Goal: Task Accomplishment & Management: Manage account settings

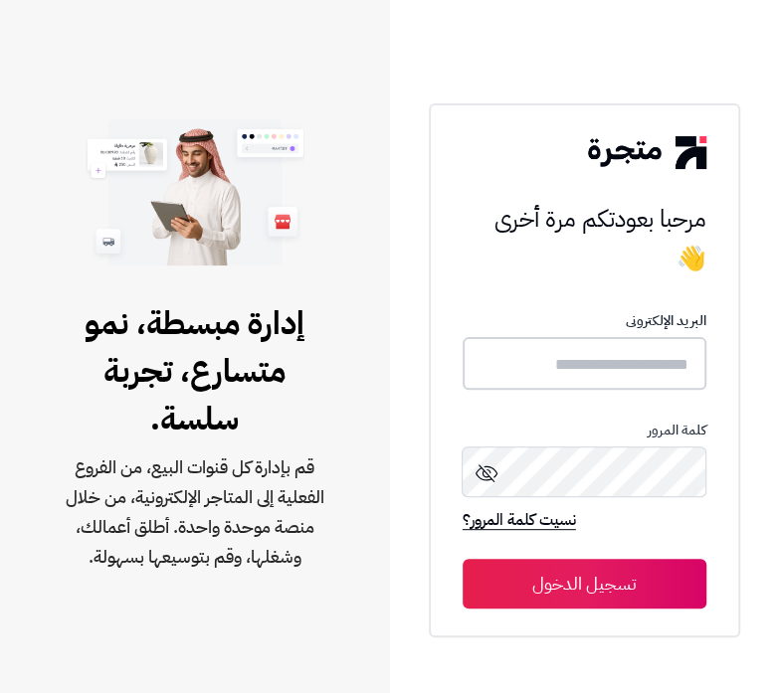
click at [595, 372] on input "text" at bounding box center [584, 363] width 244 height 53
type input "******"
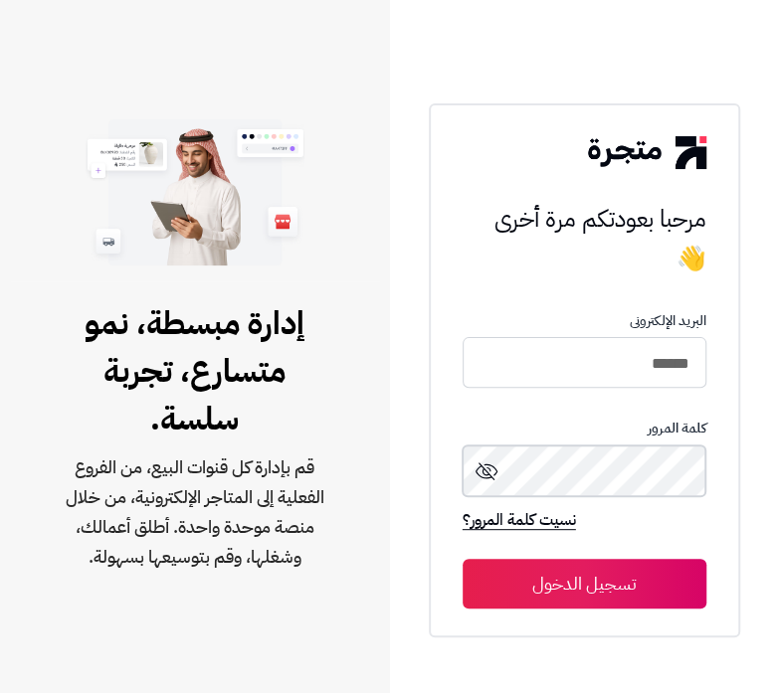
click at [462, 559] on button "تسجيل الدخول" at bounding box center [584, 584] width 244 height 50
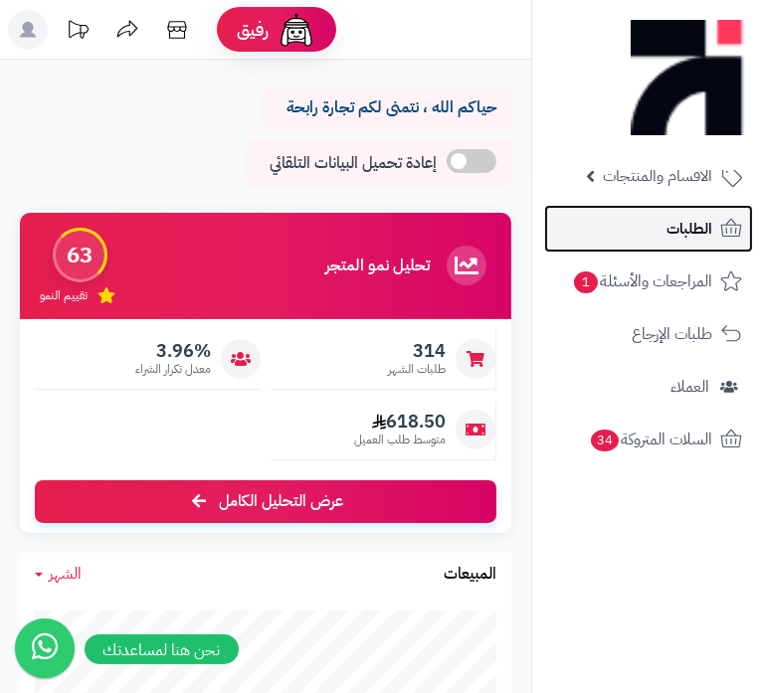
click at [674, 240] on span "الطلبات" at bounding box center [689, 229] width 46 height 28
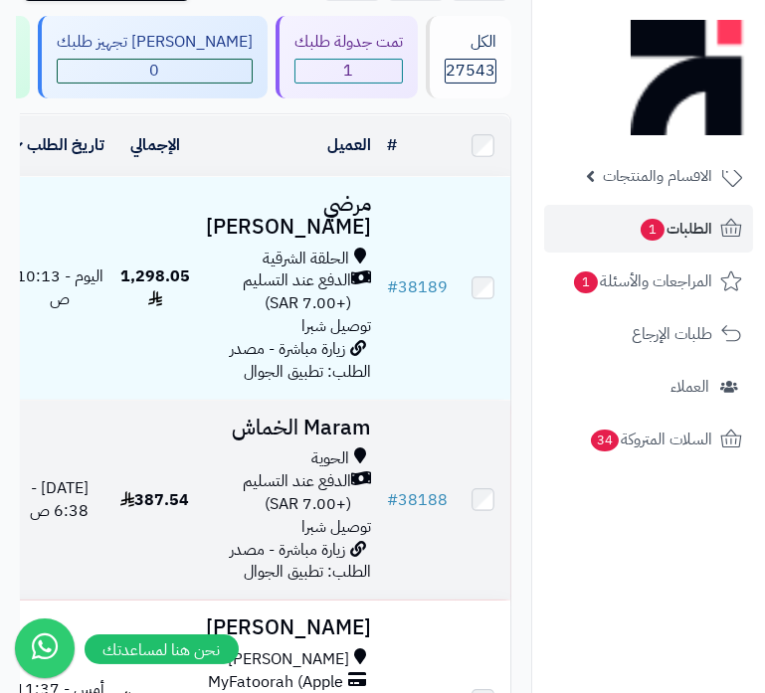
scroll to position [180, 0]
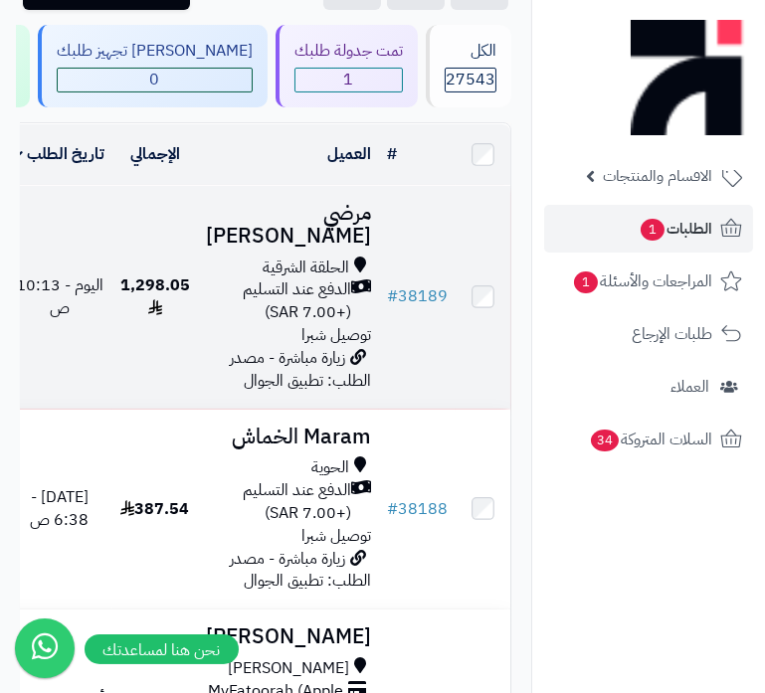
click at [329, 347] on span "توصيل شبرا" at bounding box center [336, 335] width 70 height 24
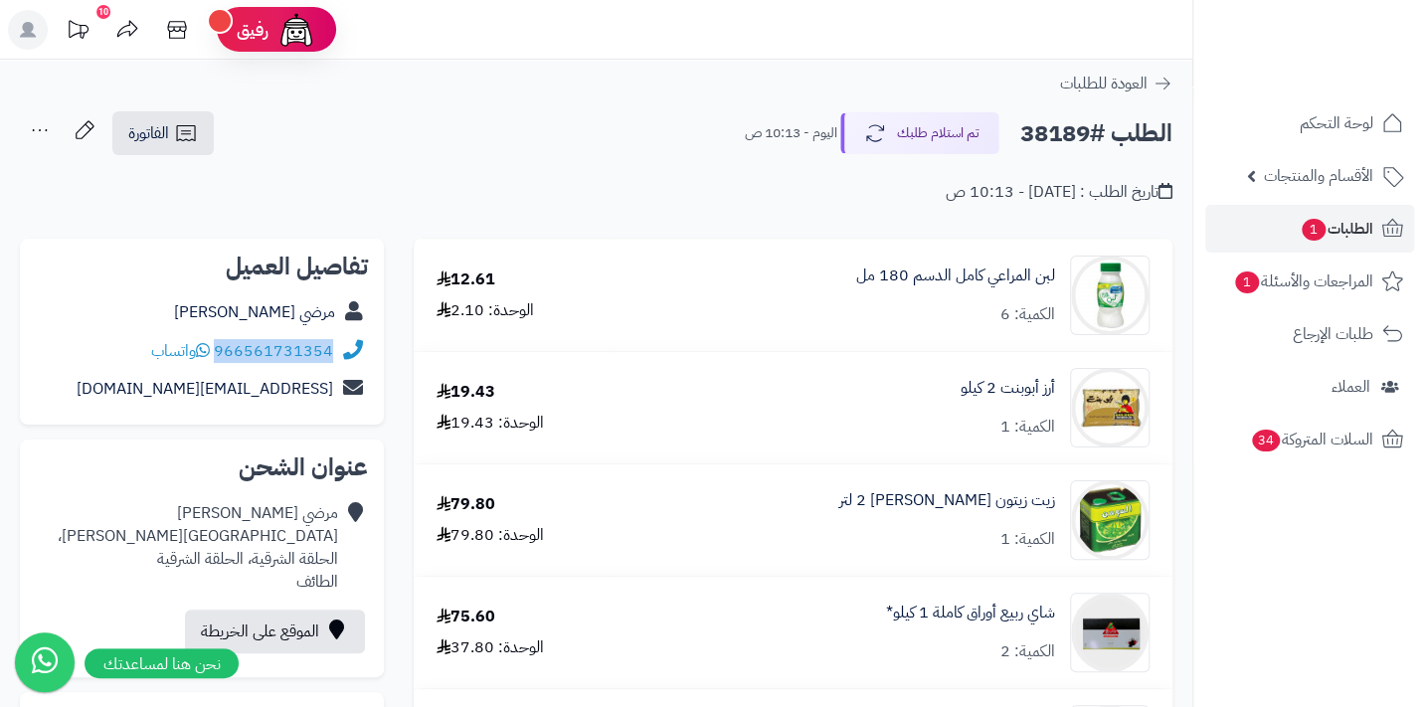
drag, startPoint x: 218, startPoint y: 347, endPoint x: 355, endPoint y: 345, distance: 137.3
click at [355, 345] on div "966561731354 واتساب" at bounding box center [202, 351] width 332 height 39
copy div "966561731354"
click at [764, 216] on span "الطلبات 1" at bounding box center [1337, 229] width 74 height 28
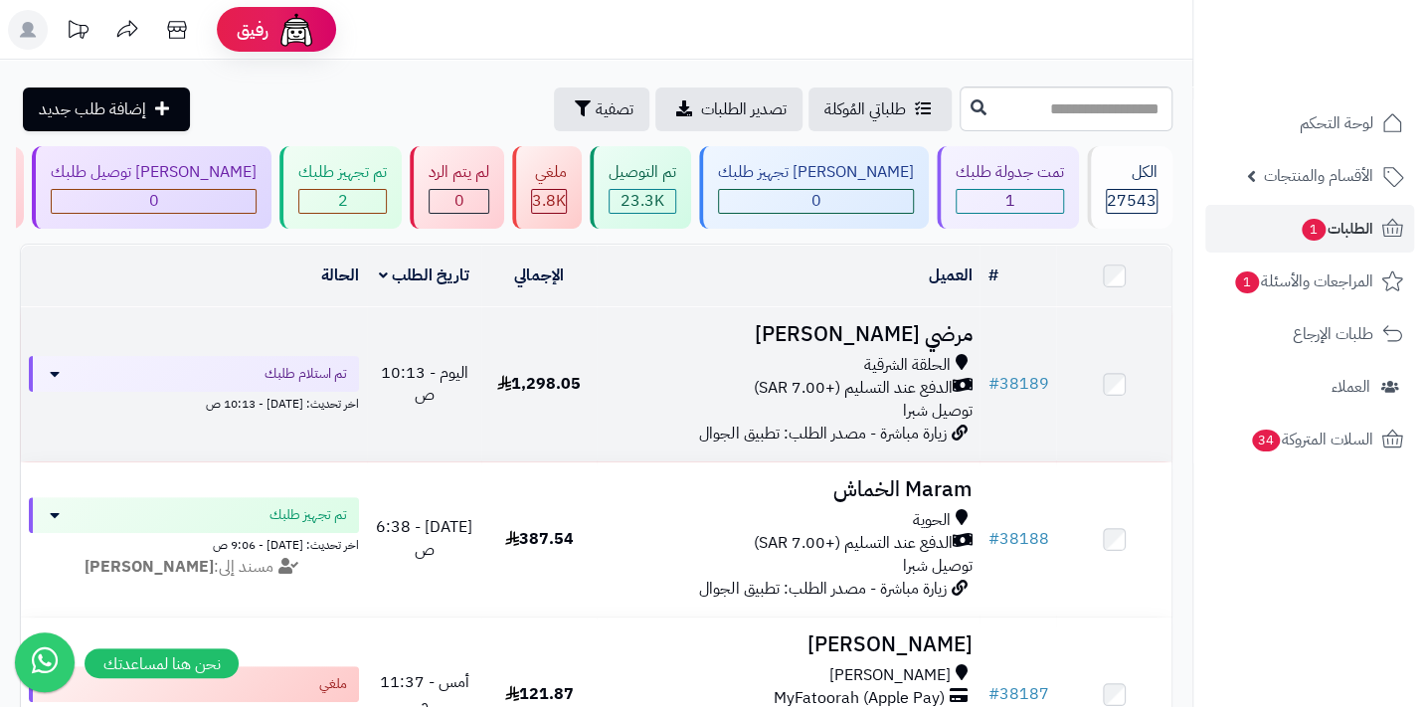
click at [871, 396] on span "الدفع عند التسليم (+7.00 SAR)" at bounding box center [852, 388] width 199 height 23
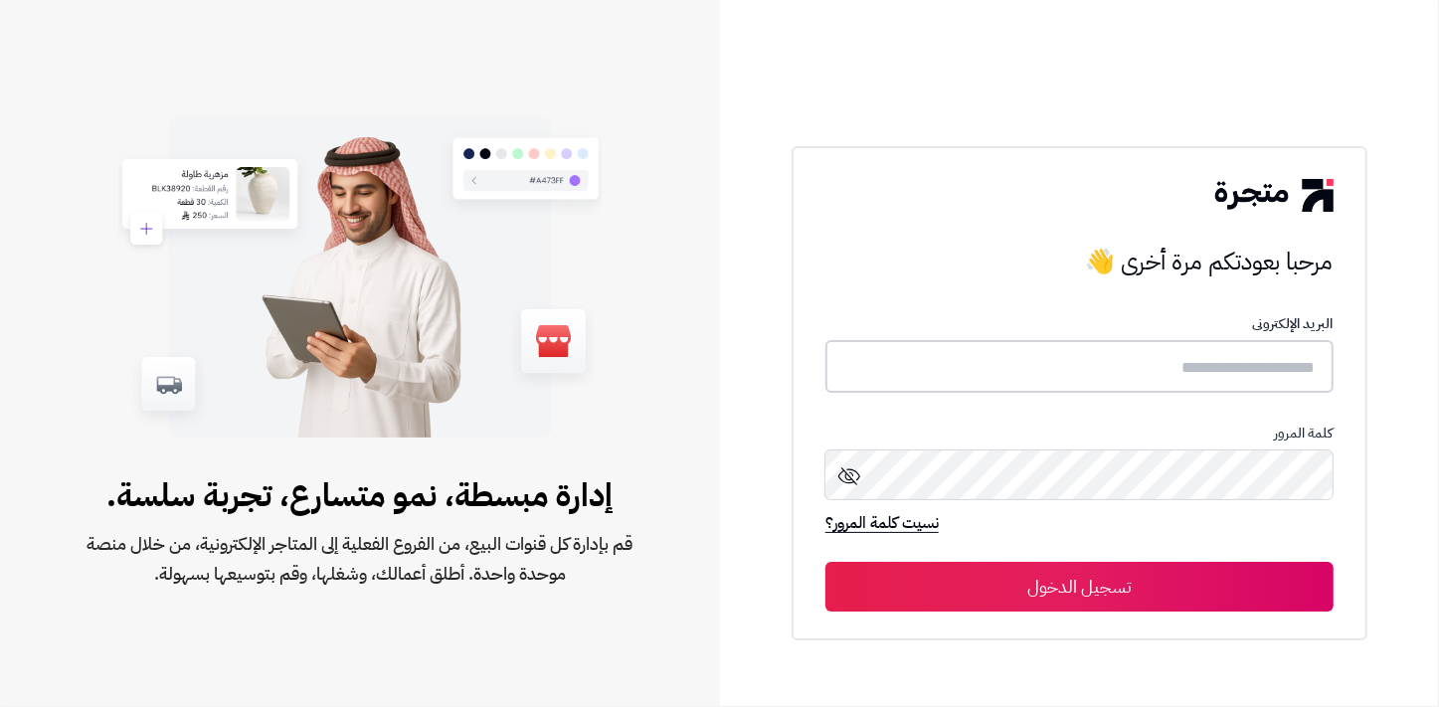
click at [1208, 369] on input "text" at bounding box center [1080, 366] width 508 height 53
type input "******"
click at [826, 562] on button "تسجيل الدخول" at bounding box center [1080, 587] width 508 height 50
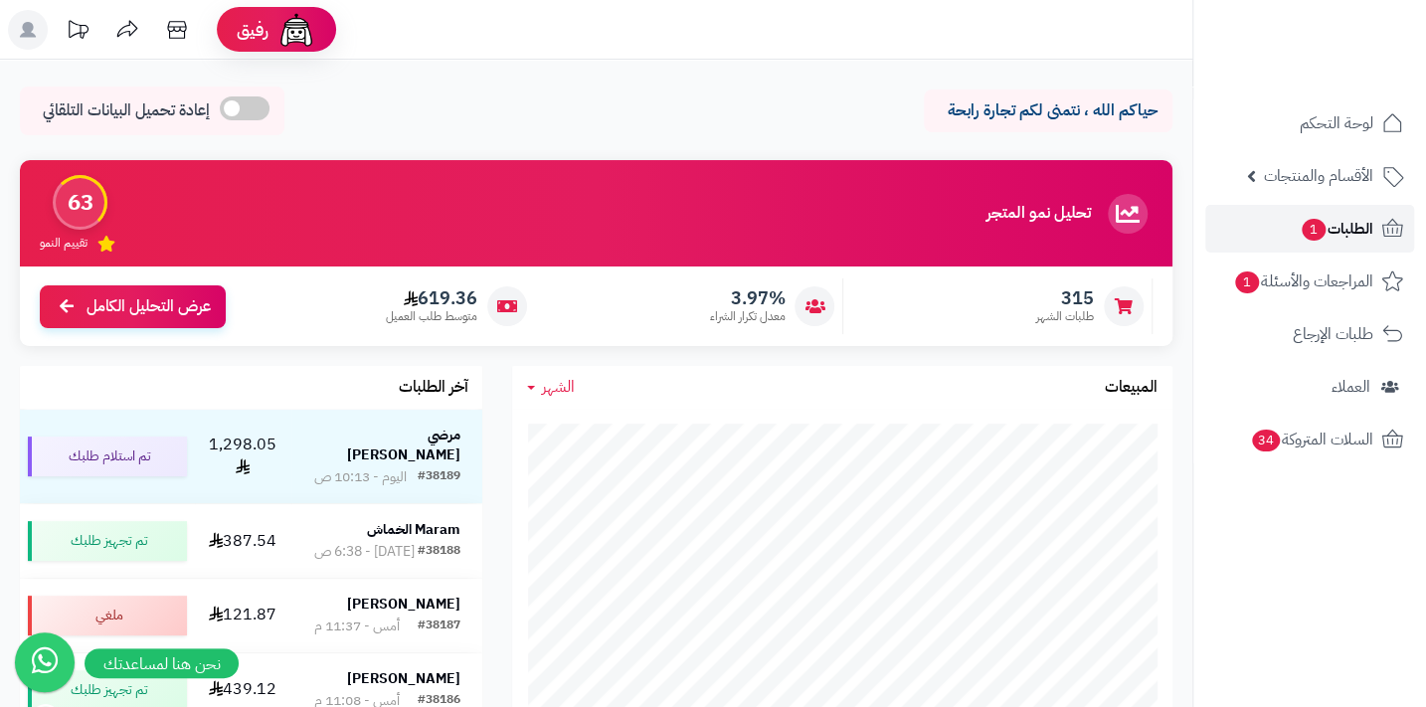
click at [1302, 226] on span "1" at bounding box center [1314, 230] width 24 height 22
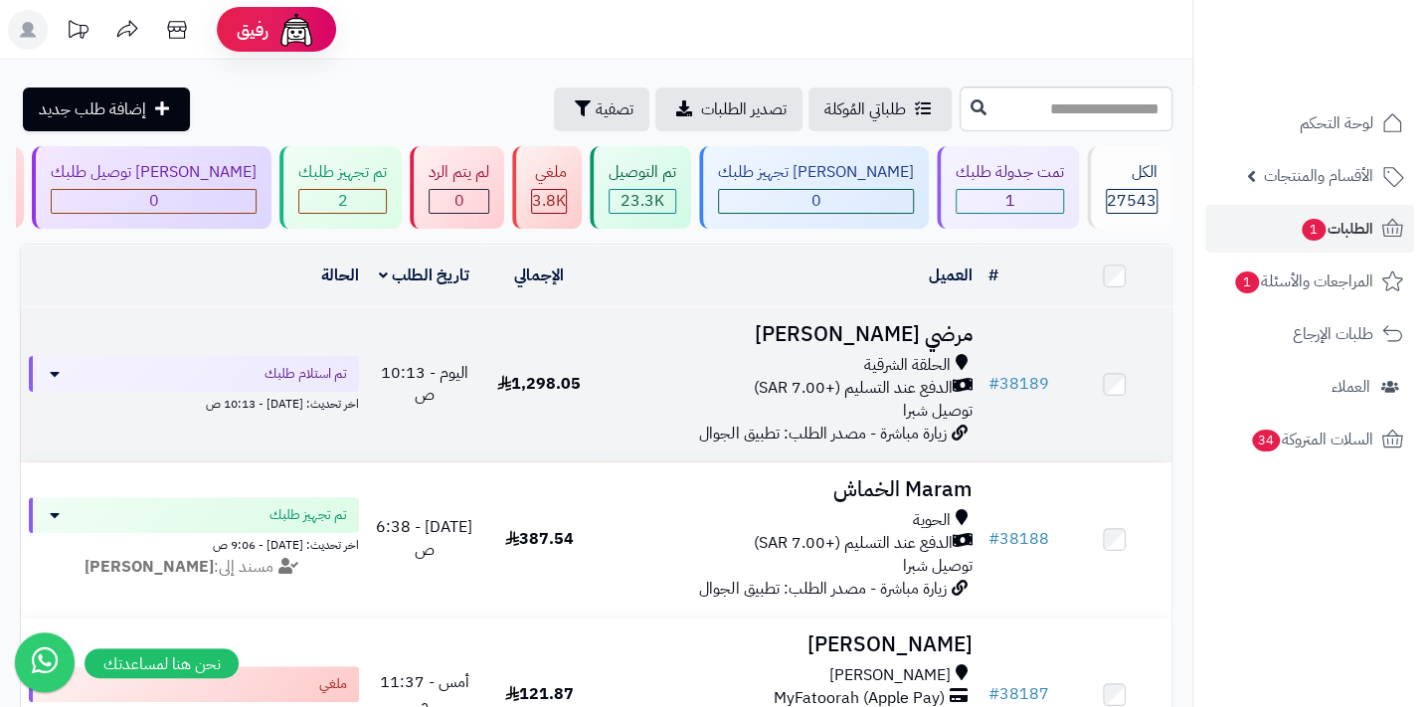
click at [849, 412] on div "الحلقة الشرقية الدفع عند التسليم (+7.00 SAR) توصيل شبرا" at bounding box center [788, 388] width 367 height 69
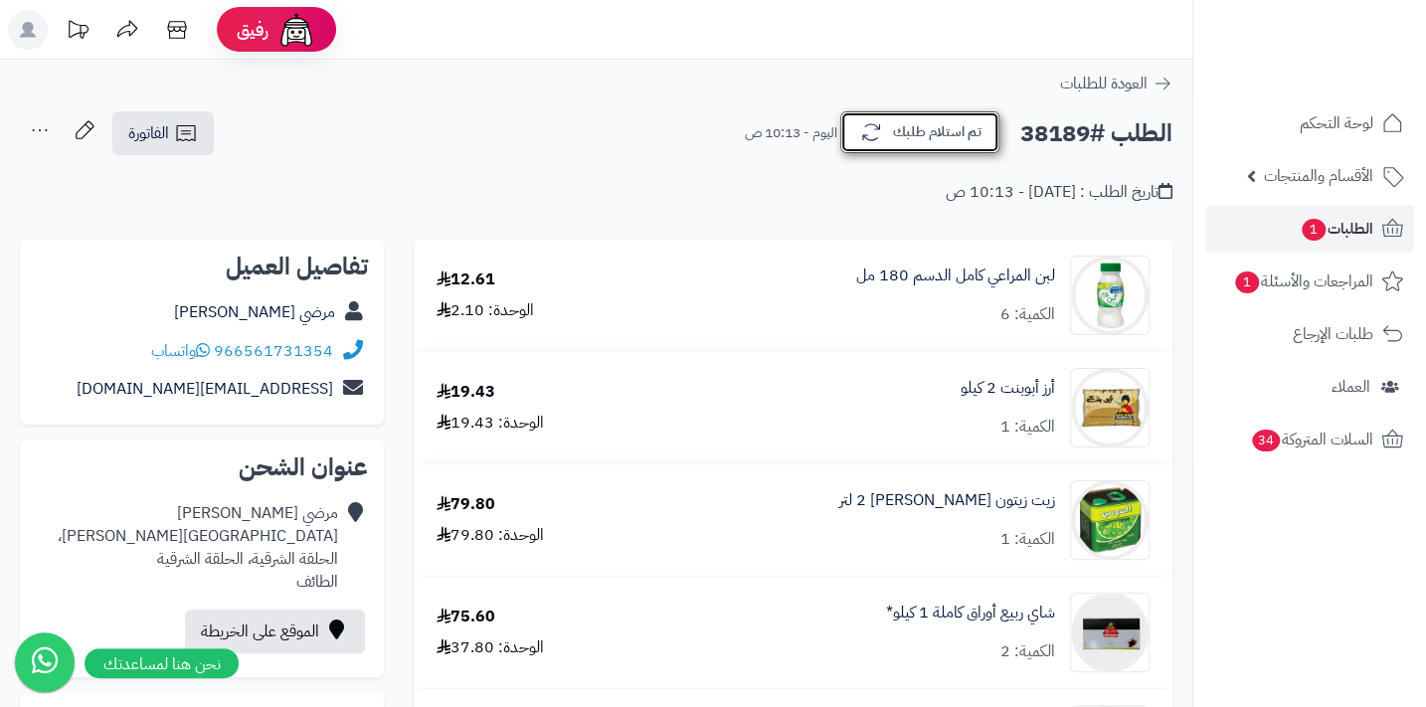
click at [894, 129] on button "تم استلام طلبك" at bounding box center [919, 132] width 159 height 42
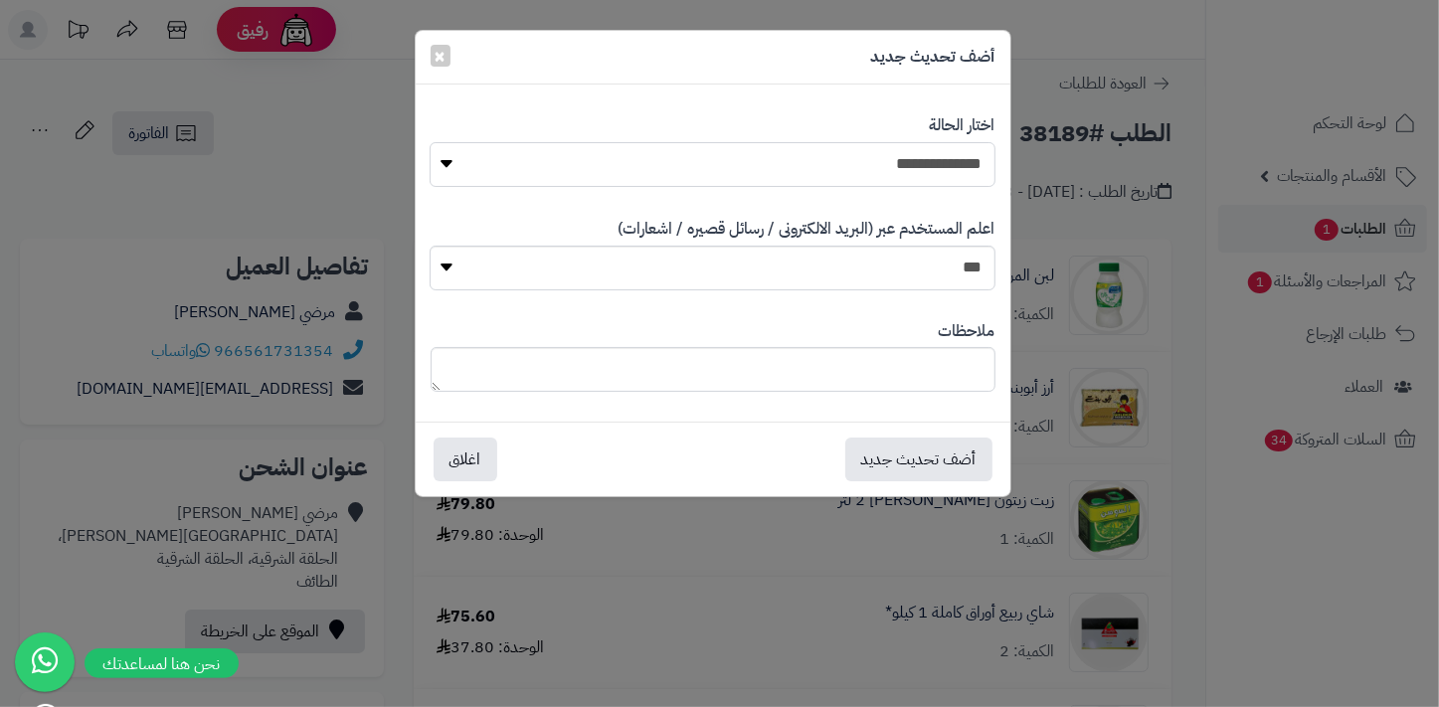
click at [851, 178] on select "**********" at bounding box center [712, 164] width 565 height 45
select select "*"
click at [430, 142] on select "**********" at bounding box center [712, 164] width 565 height 45
click at [769, 372] on textarea at bounding box center [713, 369] width 565 height 45
type textarea "*"
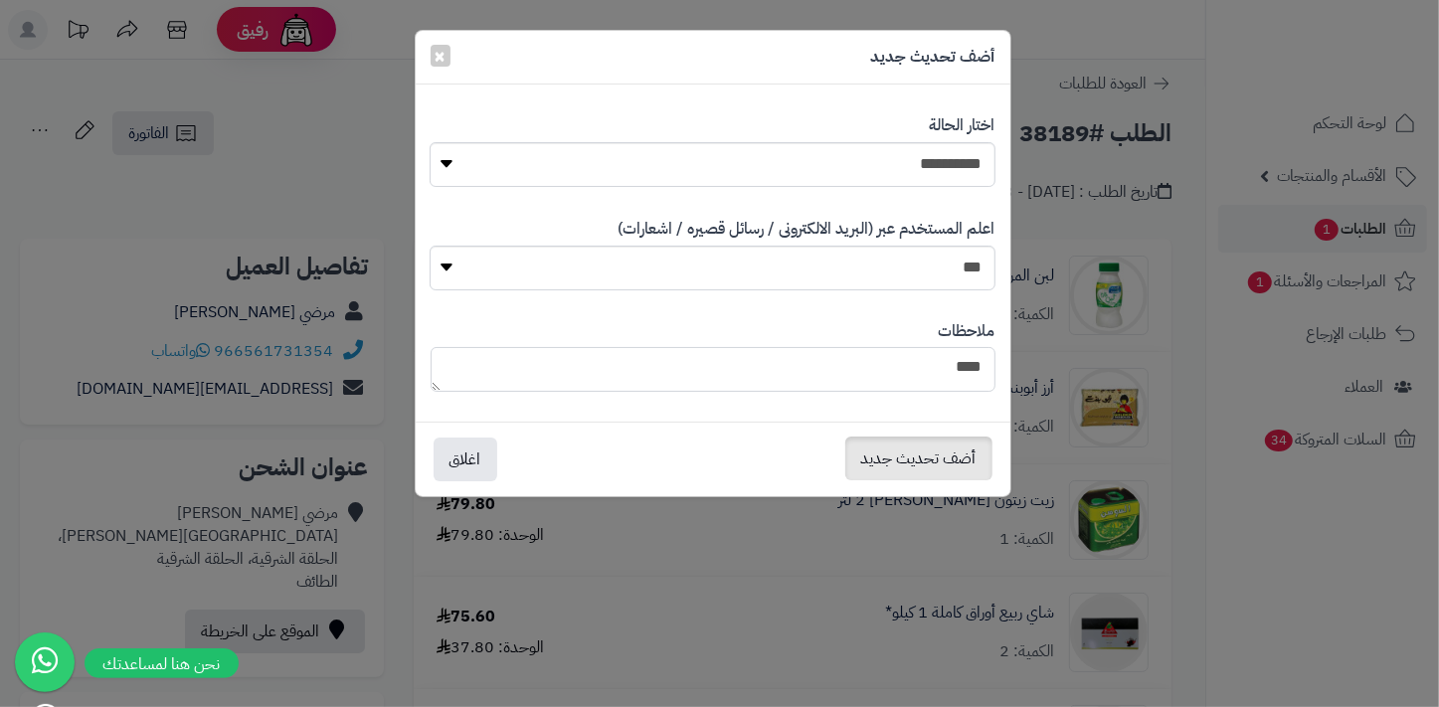
type textarea "****"
click at [915, 462] on button "أضف تحديث جديد" at bounding box center [918, 459] width 147 height 44
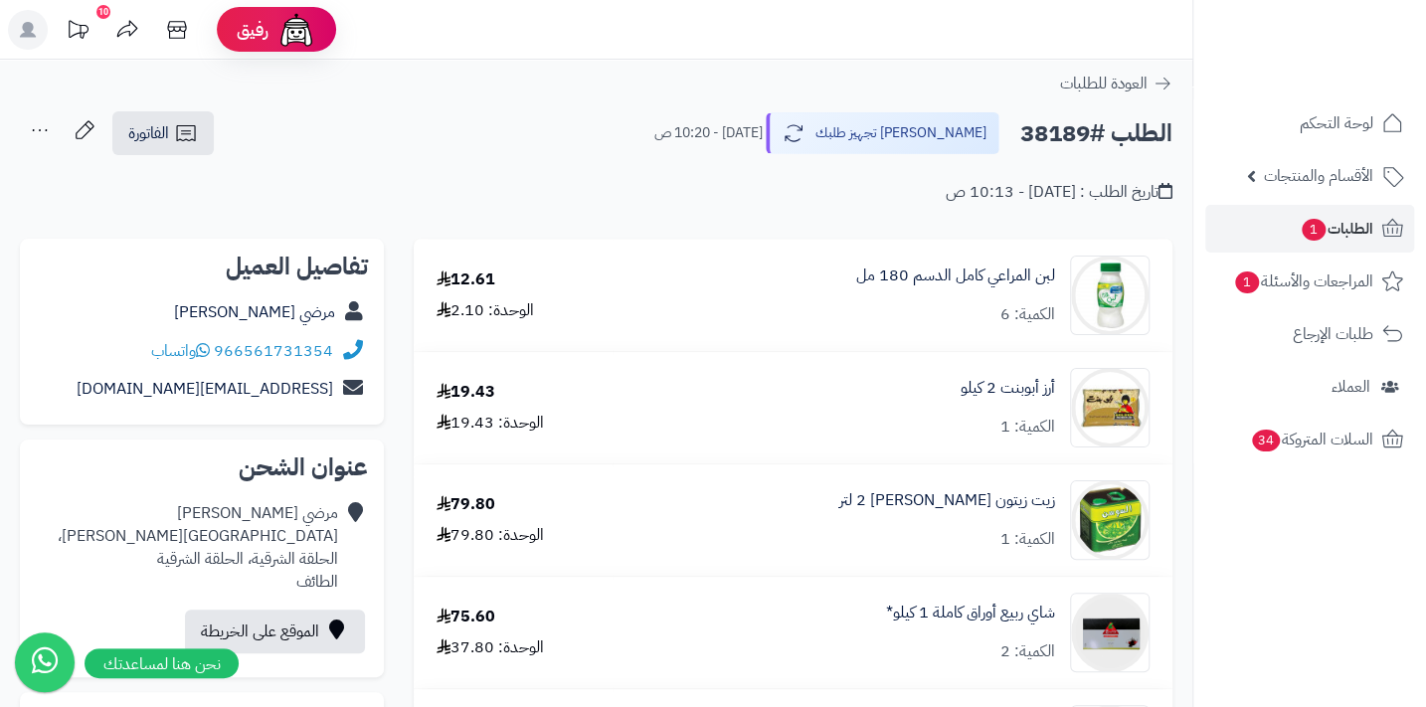
click at [48, 123] on icon at bounding box center [40, 130] width 40 height 40
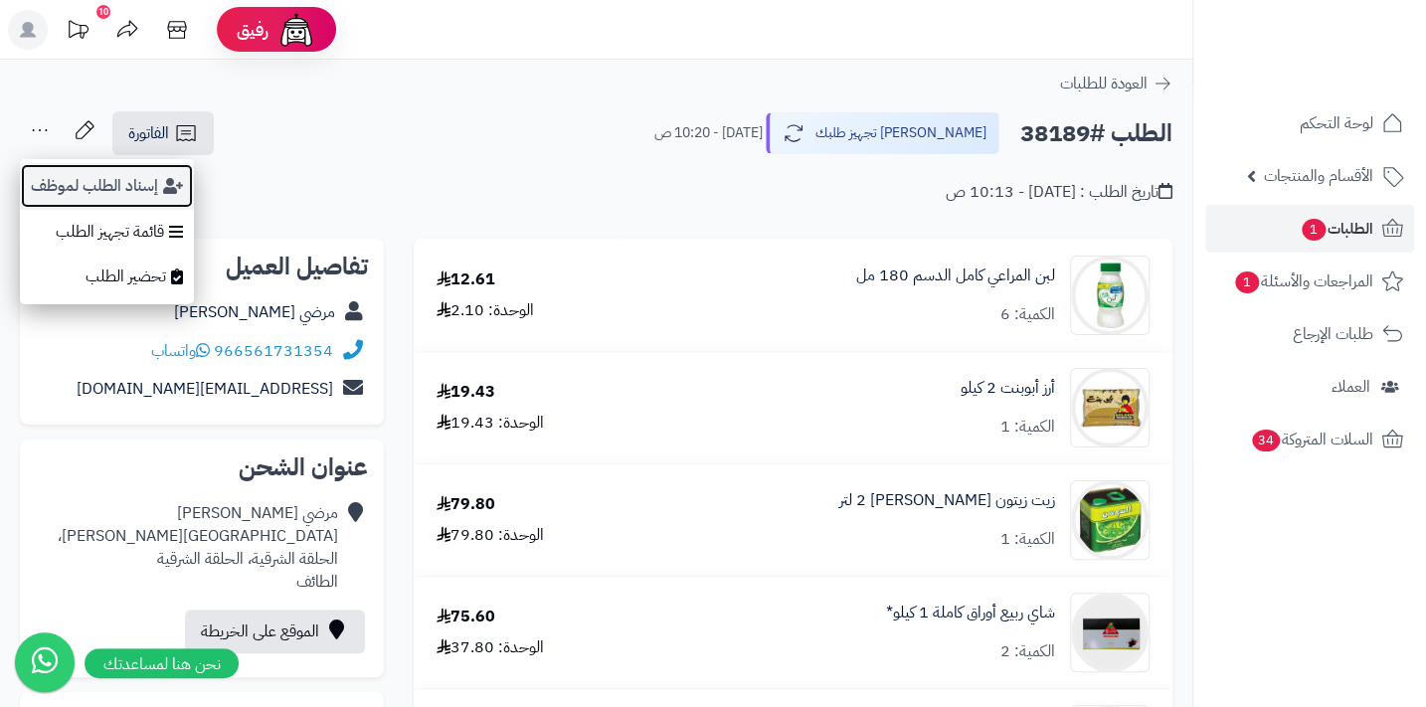
click at [72, 182] on button "إسناد الطلب لموظف" at bounding box center [107, 186] width 174 height 46
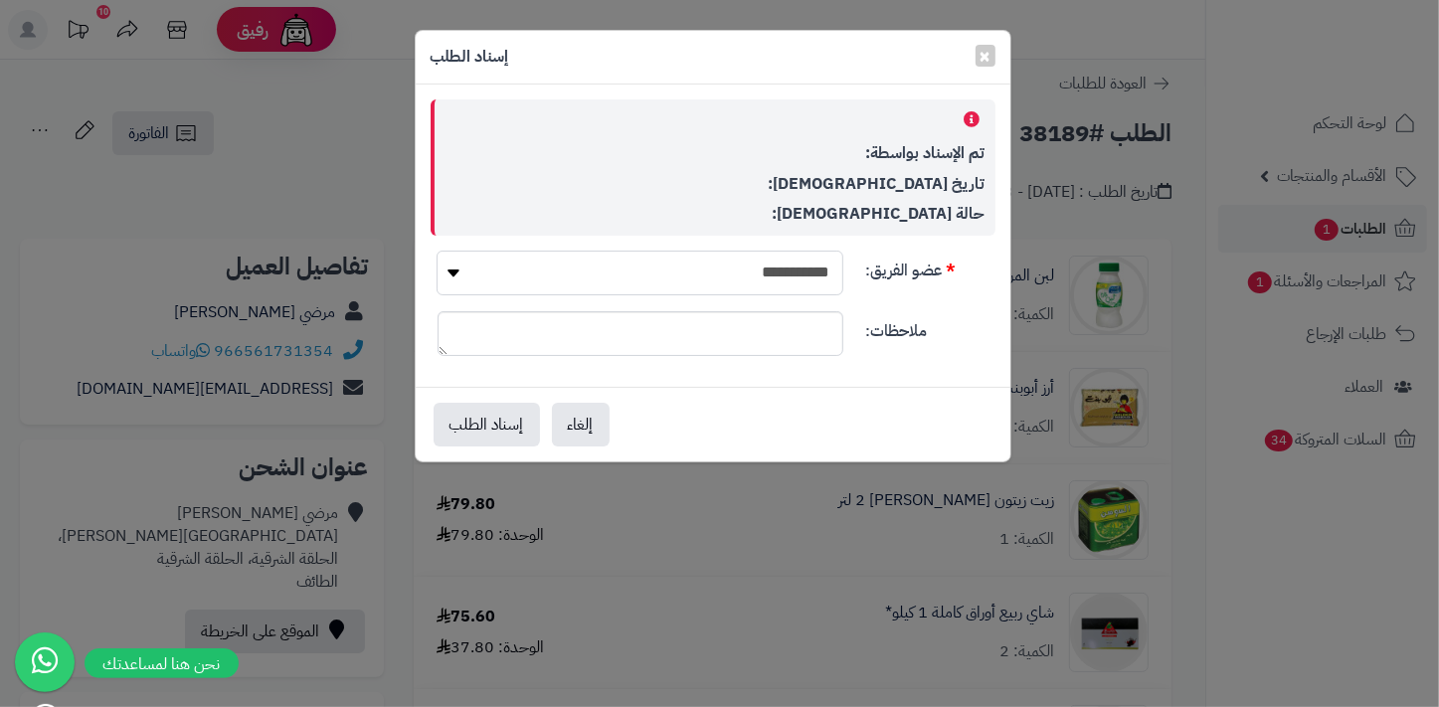
click at [568, 277] on select "**********" at bounding box center [640, 273] width 406 height 45
select select "**"
click at [437, 251] on select "**********" at bounding box center [640, 273] width 406 height 45
click at [491, 413] on button "إسناد الطلب" at bounding box center [487, 424] width 106 height 44
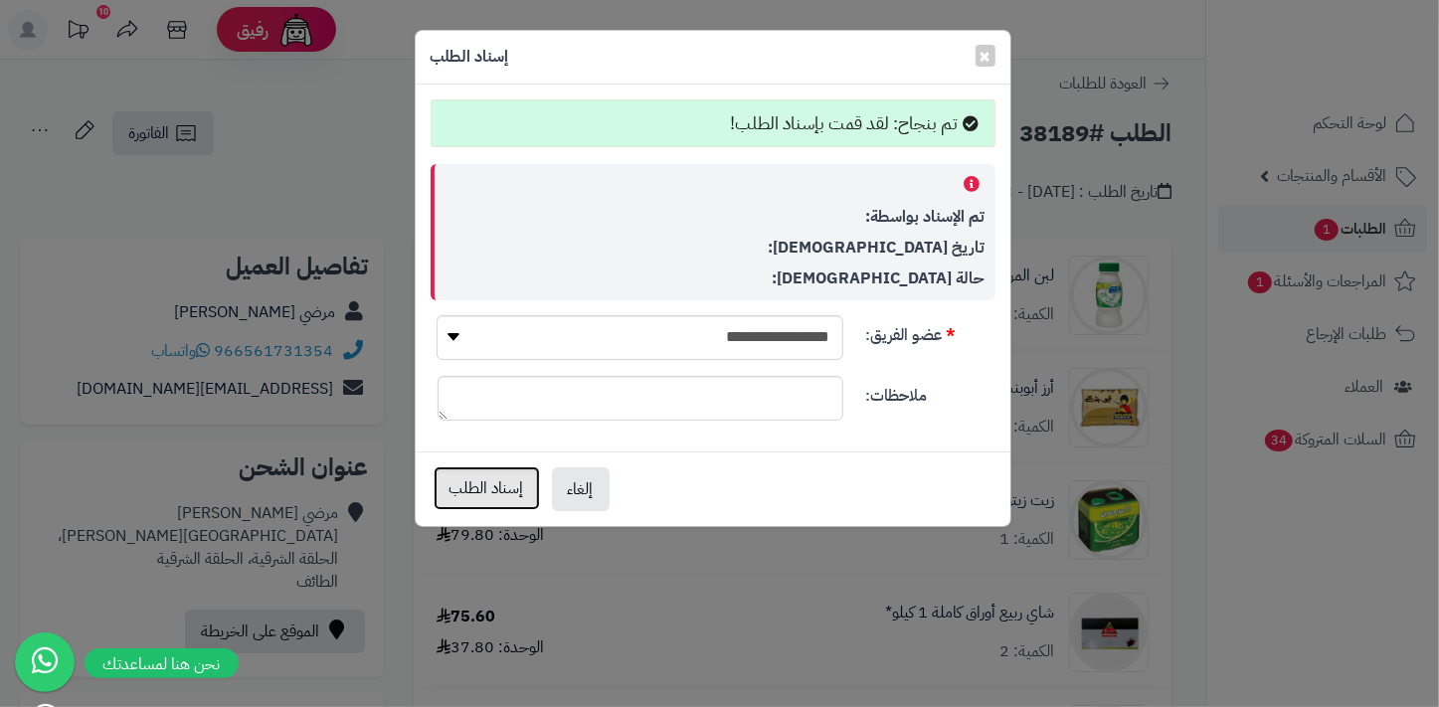
click at [493, 489] on button "إسناد الطلب" at bounding box center [487, 488] width 106 height 44
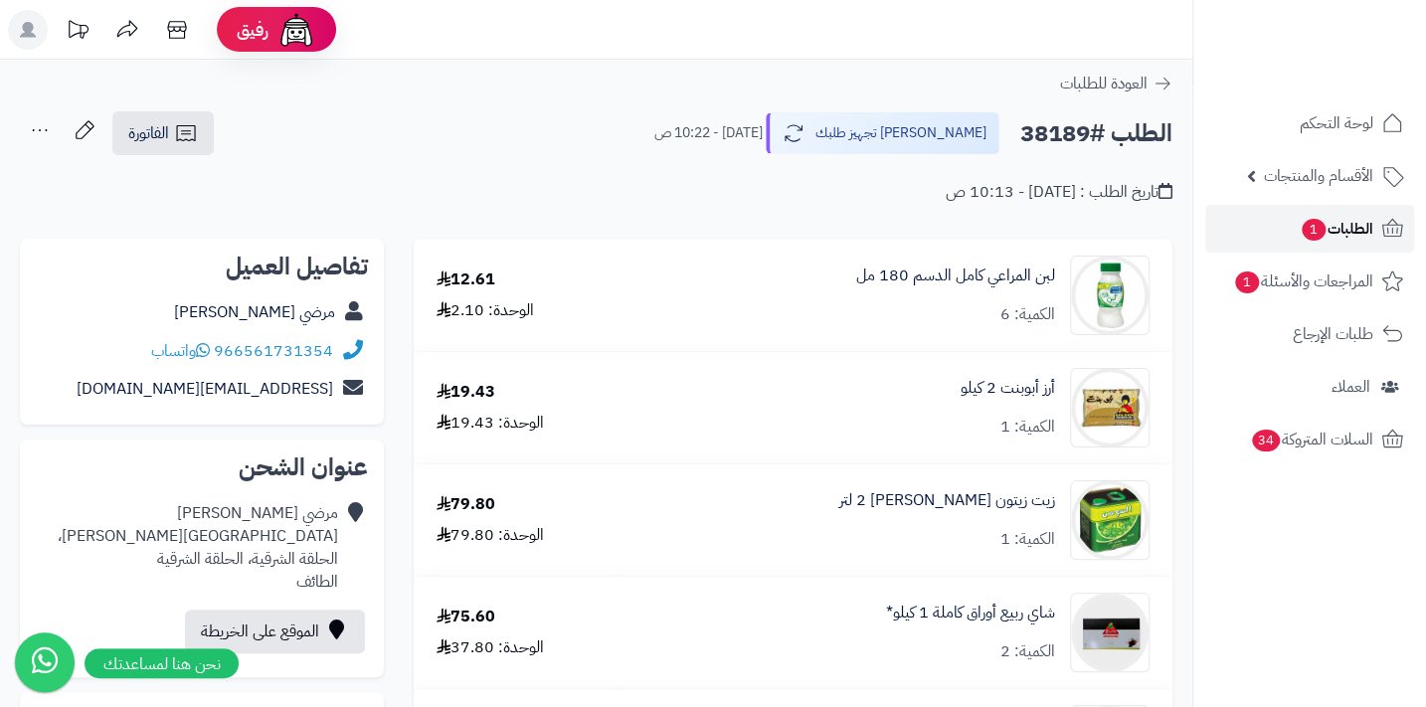
click at [1343, 221] on span "الطلبات 1" at bounding box center [1337, 229] width 74 height 28
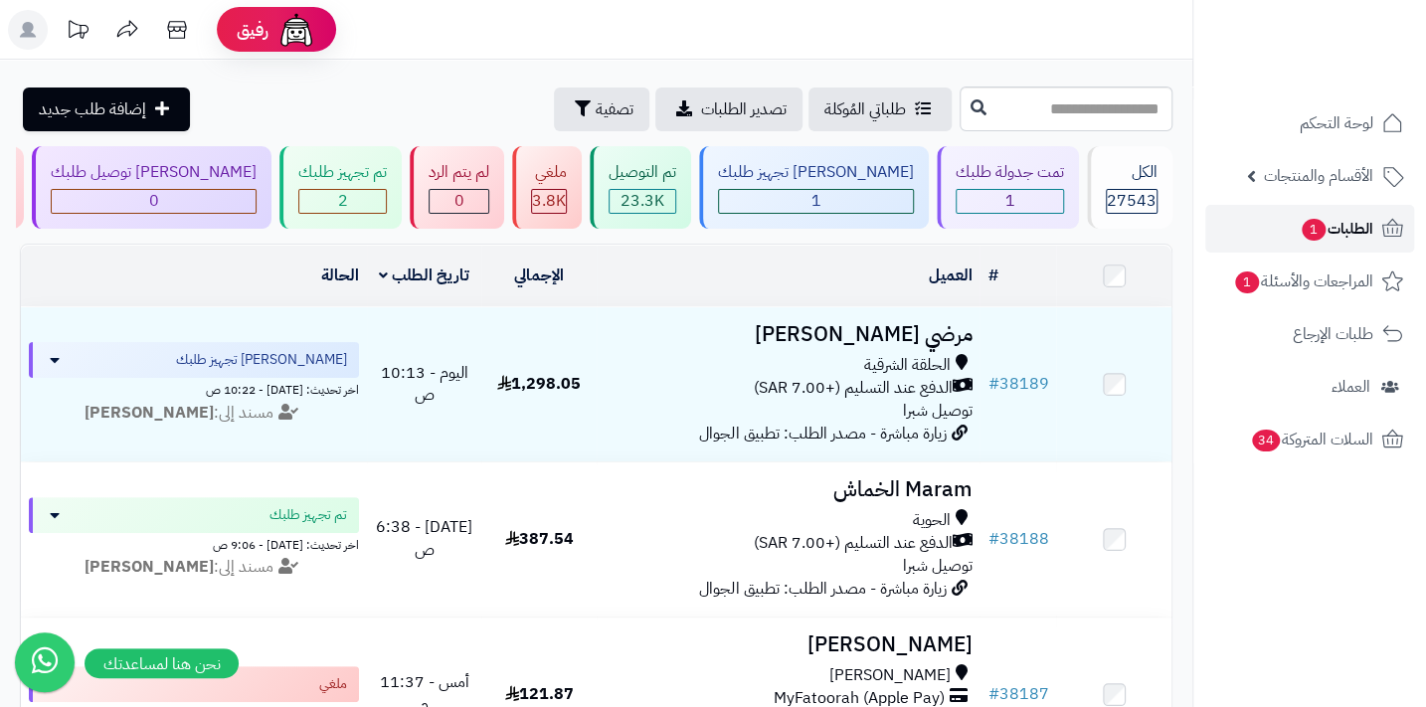
click at [1343, 223] on span "الطلبات 1" at bounding box center [1337, 229] width 74 height 28
click at [1314, 228] on span "1" at bounding box center [1314, 230] width 24 height 22
click at [1345, 225] on span "الطلبات 1" at bounding box center [1337, 229] width 74 height 28
click at [1351, 228] on span "الطلبات 1" at bounding box center [1337, 229] width 74 height 28
click at [1331, 229] on span "الطلبات 1" at bounding box center [1337, 229] width 74 height 28
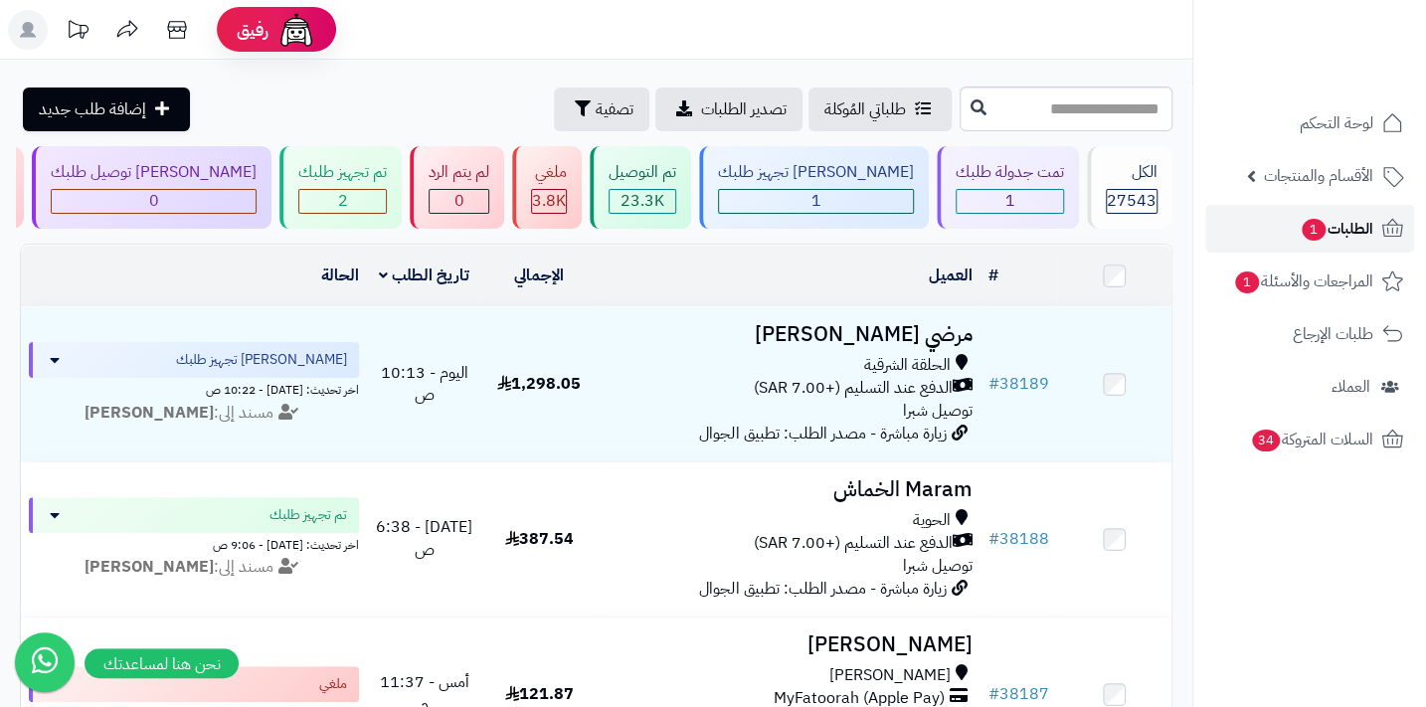
click at [1341, 235] on span "الطلبات 1" at bounding box center [1337, 229] width 74 height 28
click at [1077, 115] on input "text" at bounding box center [1066, 109] width 213 height 45
type input "*****"
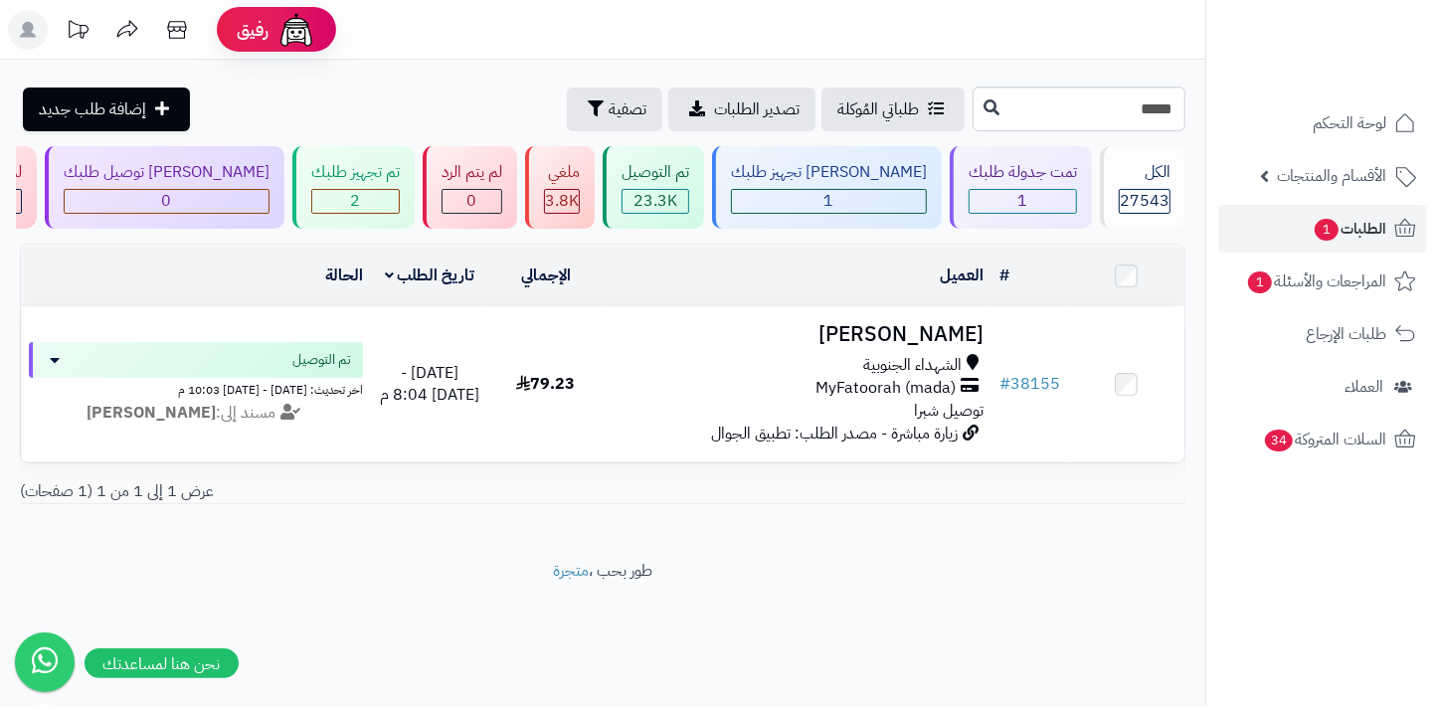
click at [912, 398] on span "MyFatoorah (mada)" at bounding box center [886, 388] width 140 height 23
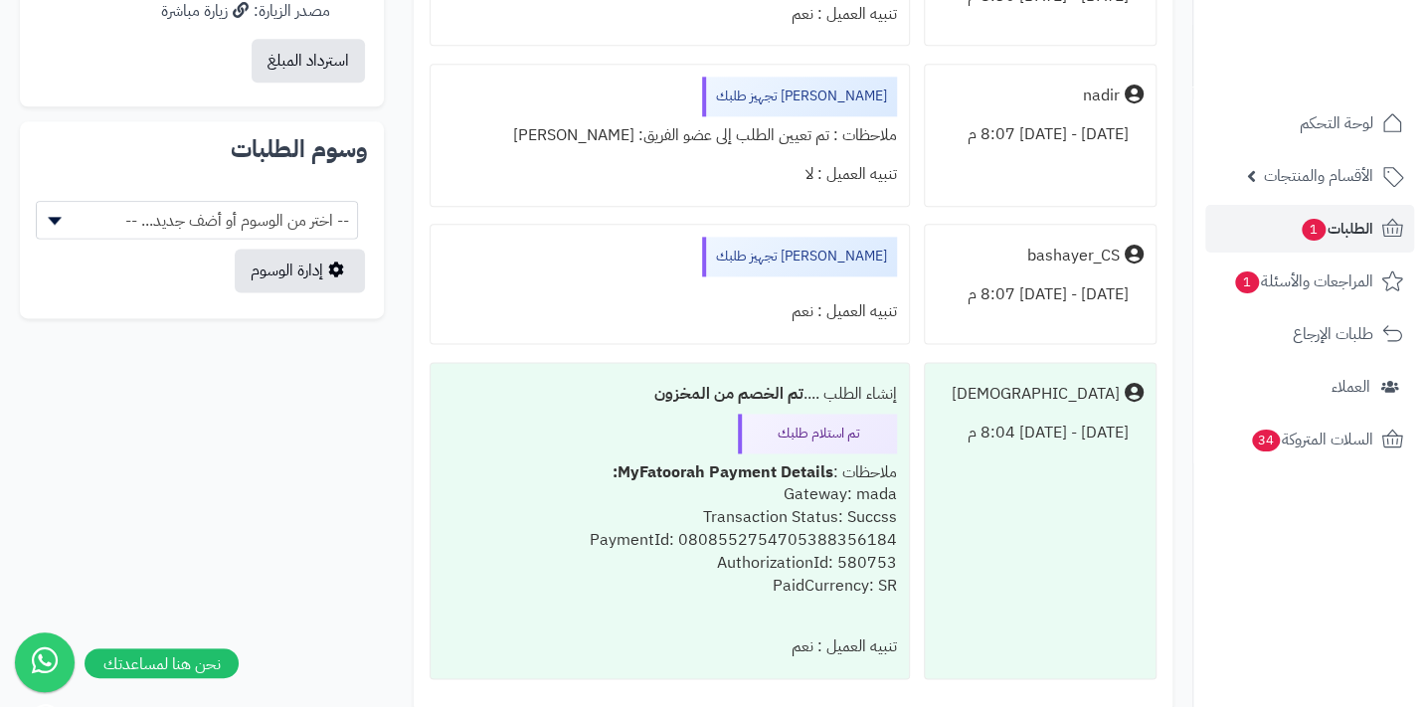
scroll to position [1356, 0]
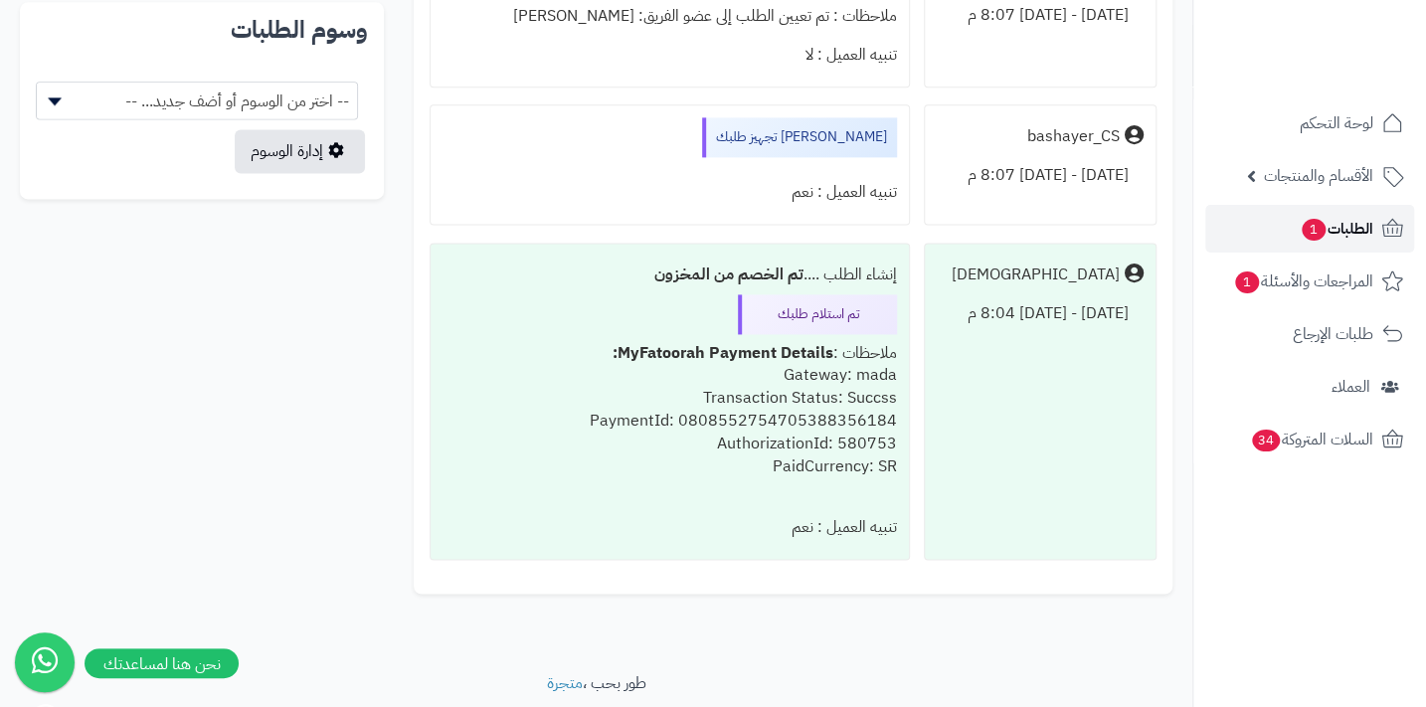
click at [1369, 228] on span "الطلبات 1" at bounding box center [1337, 229] width 74 height 28
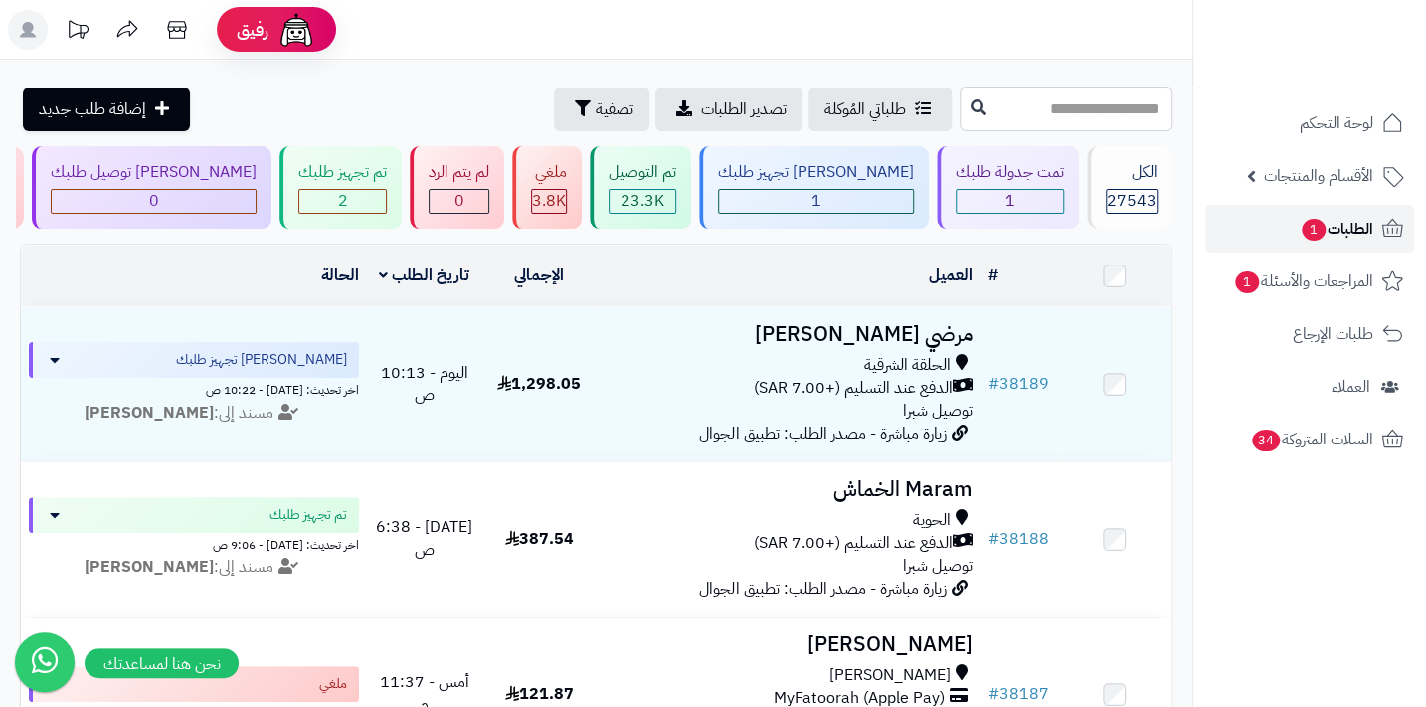
click at [1313, 234] on span "1" at bounding box center [1314, 230] width 26 height 24
drag, startPoint x: 692, startPoint y: 3, endPoint x: 167, endPoint y: 2, distance: 525.2
click at [692, 3] on header "رفيق ! الطلبات معالجة مكتمل إرجاع المنتجات العملاء المتواجدون الان 28330 عملاء …" at bounding box center [713, 30] width 1426 height 60
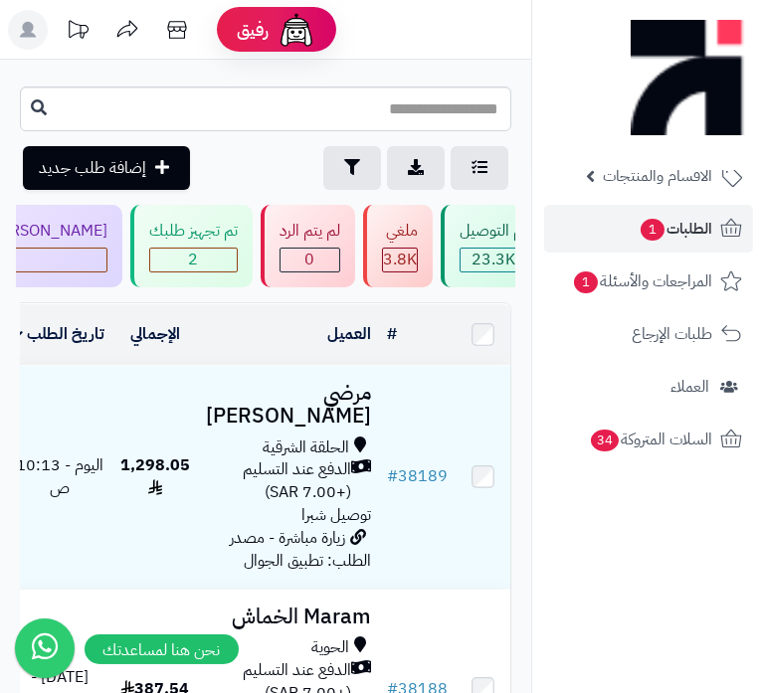
scroll to position [0, -494]
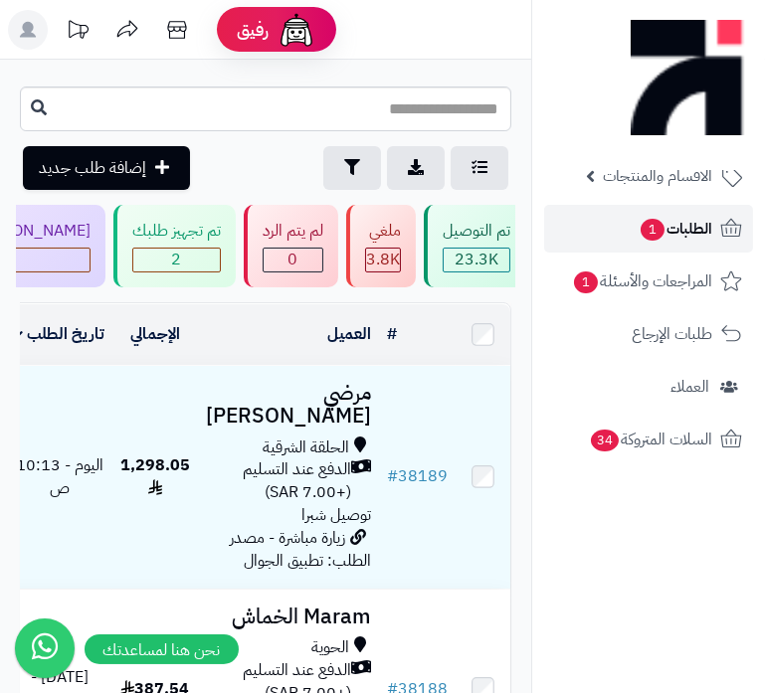
click at [656, 229] on span "1" at bounding box center [653, 230] width 26 height 24
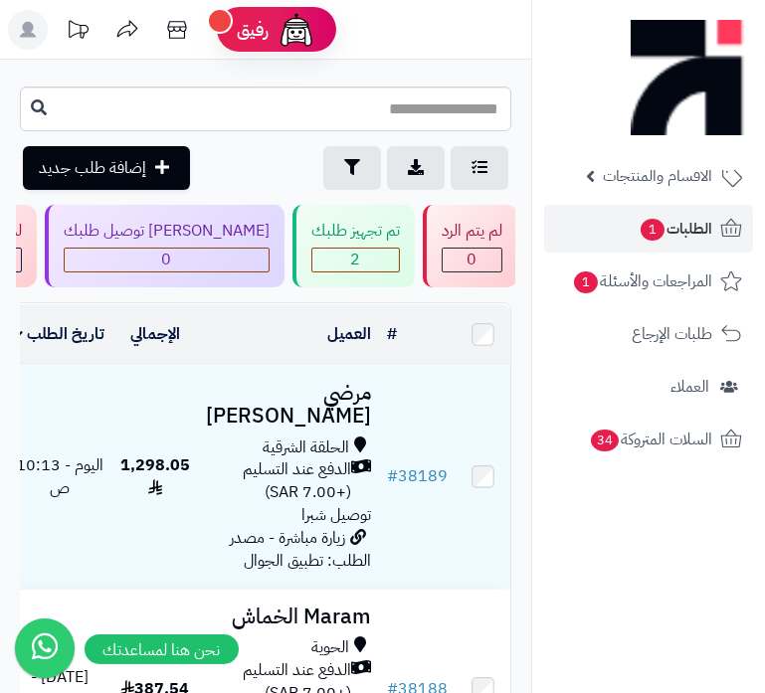
scroll to position [0, -711]
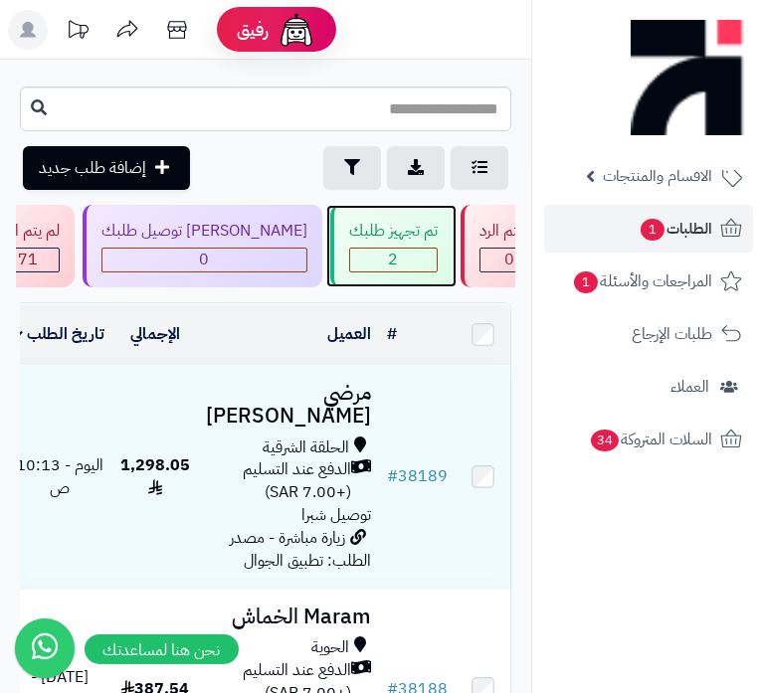
click at [437, 267] on span "2" at bounding box center [393, 260] width 87 height 23
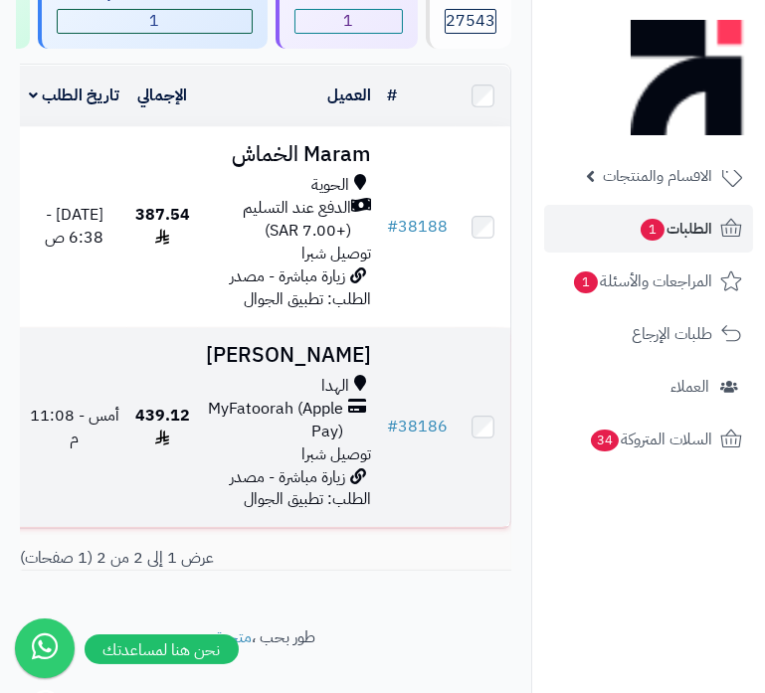
scroll to position [180, 0]
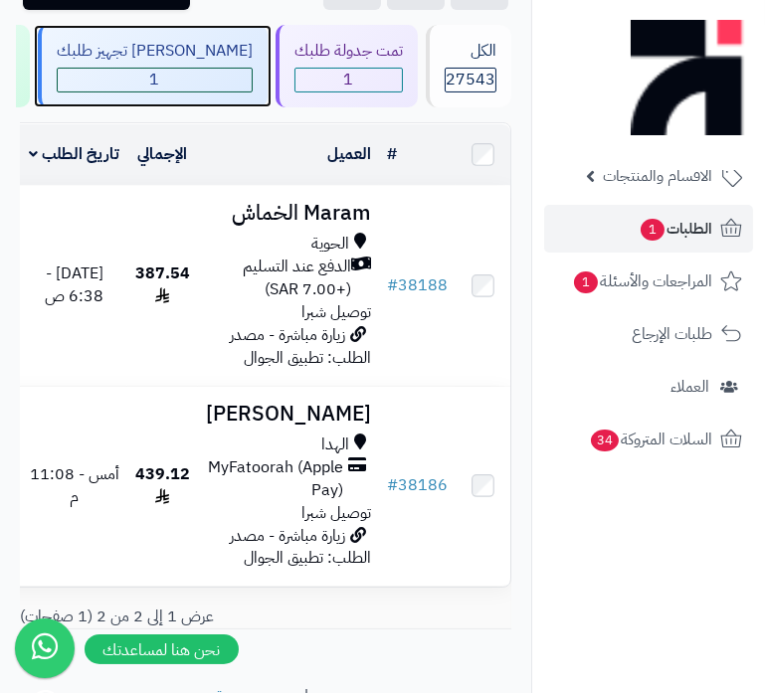
click at [212, 84] on span "1" at bounding box center [155, 80] width 194 height 23
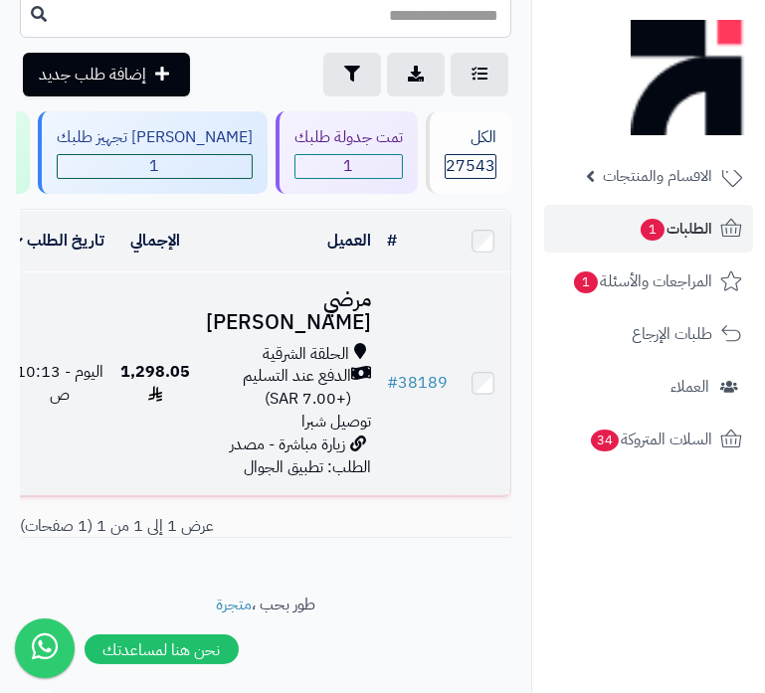
scroll to position [298, 0]
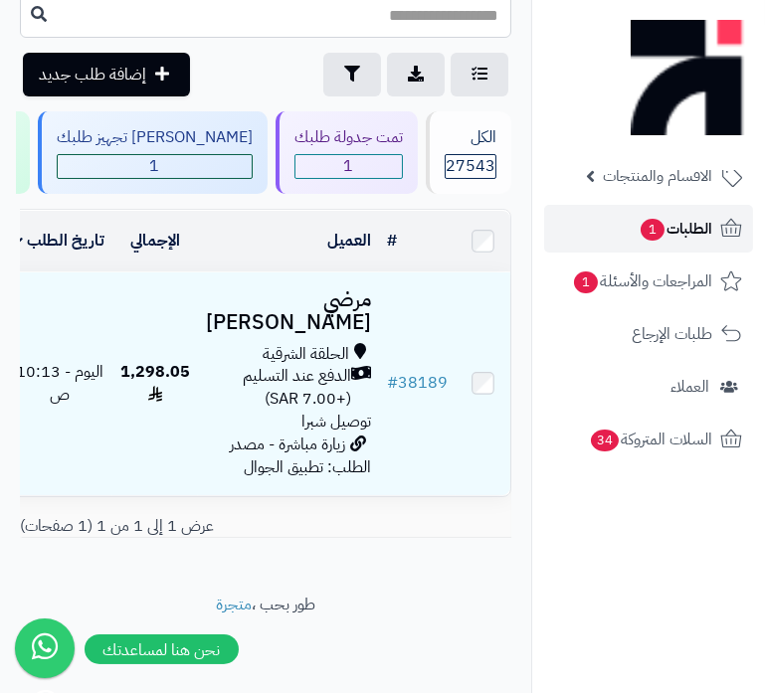
click at [658, 223] on span "1" at bounding box center [653, 230] width 26 height 24
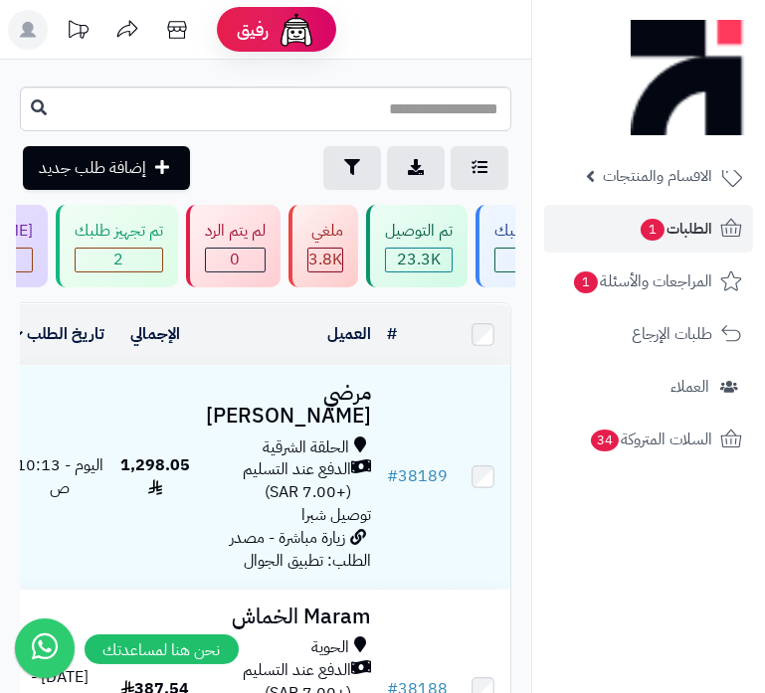
scroll to position [0, -711]
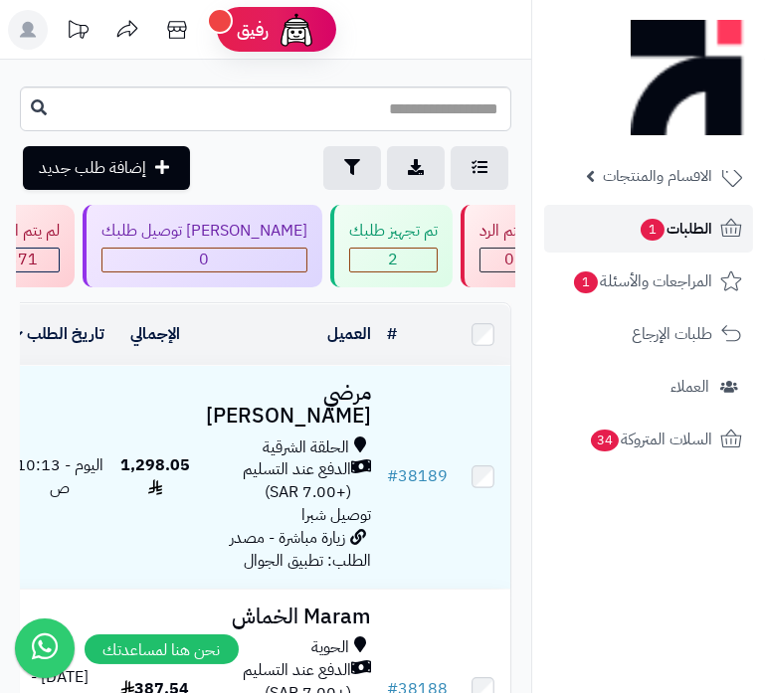
click at [598, 239] on link "الطلبات 1" at bounding box center [648, 229] width 209 height 48
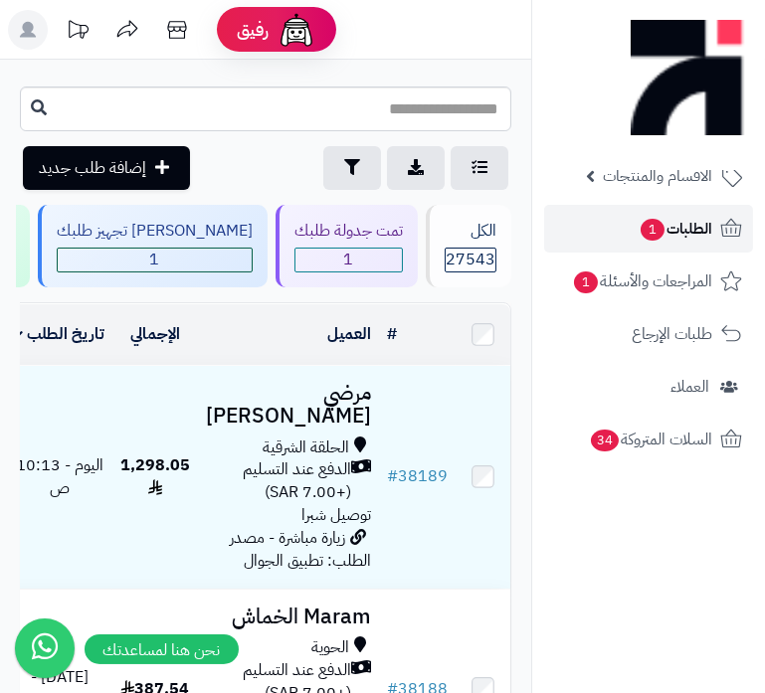
click at [691, 220] on span "الطلبات 1" at bounding box center [676, 229] width 74 height 28
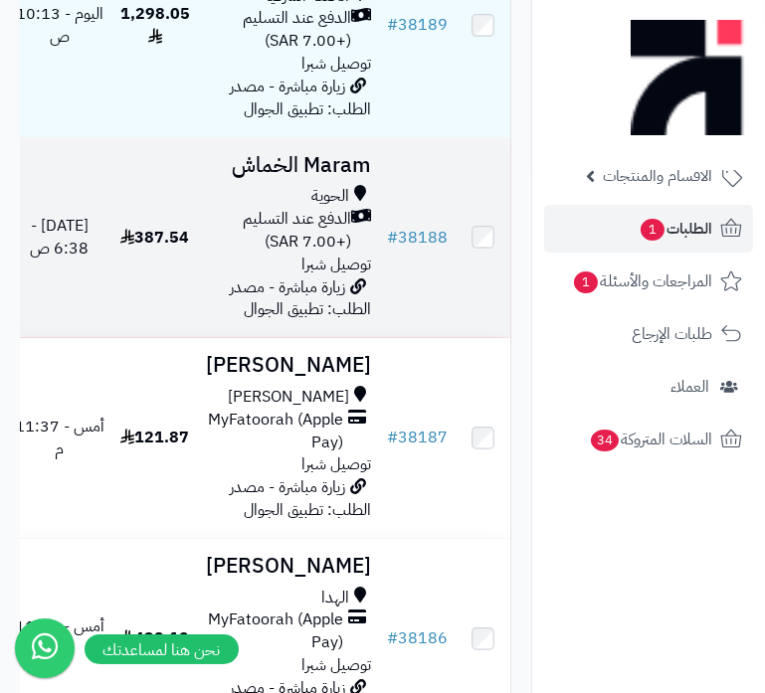
scroll to position [271, 0]
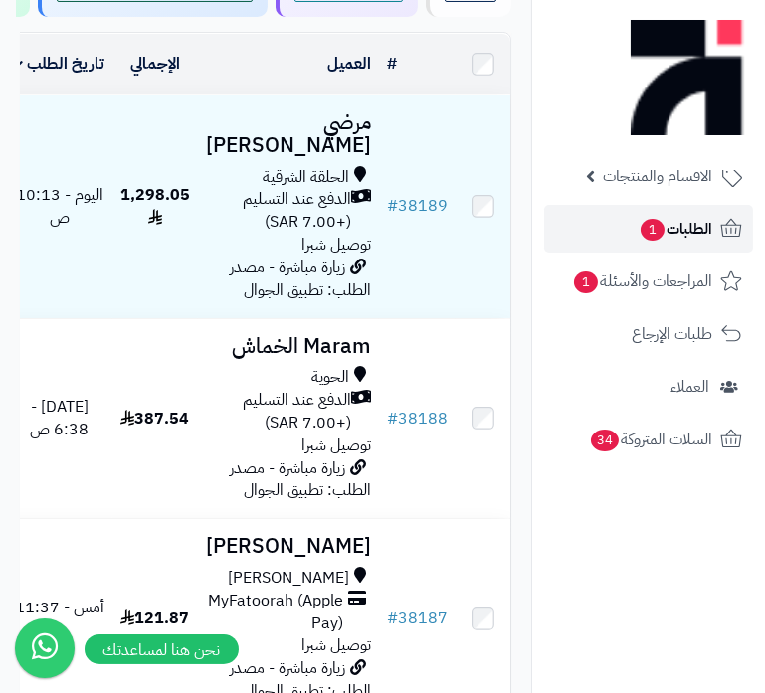
click at [680, 241] on span "الطلبات 1" at bounding box center [676, 229] width 74 height 28
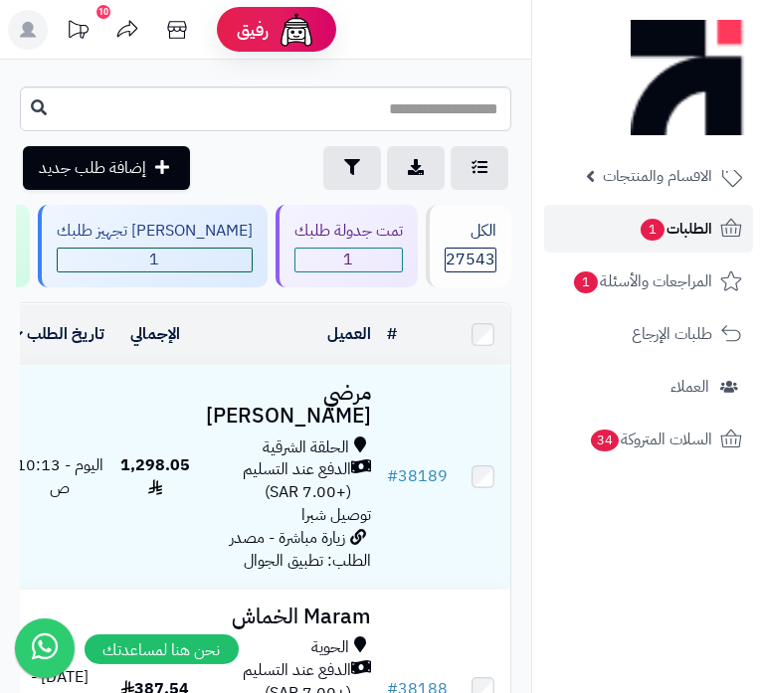
click at [664, 207] on link "الطلبات 1" at bounding box center [648, 229] width 209 height 48
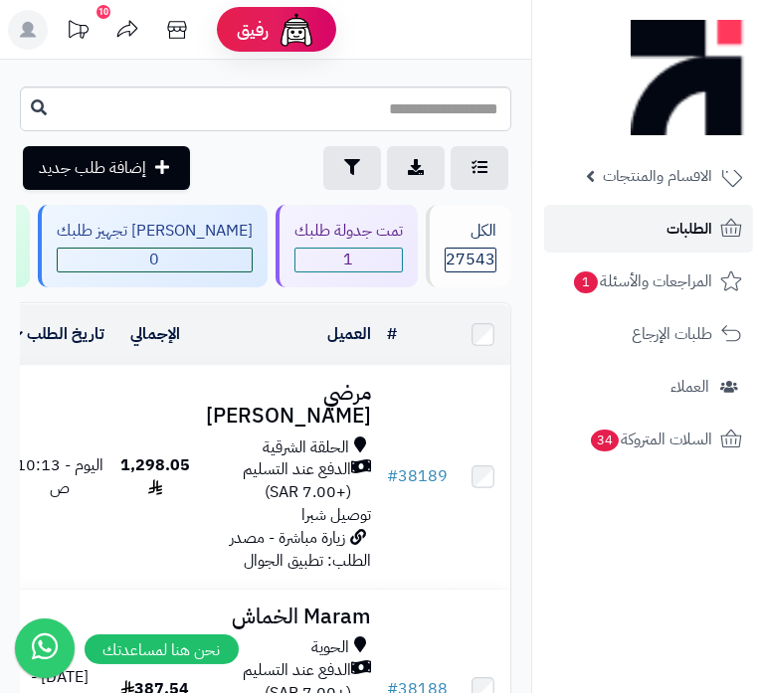
click at [663, 224] on link "الطلبات" at bounding box center [648, 229] width 209 height 48
